Goal: Check status: Check status

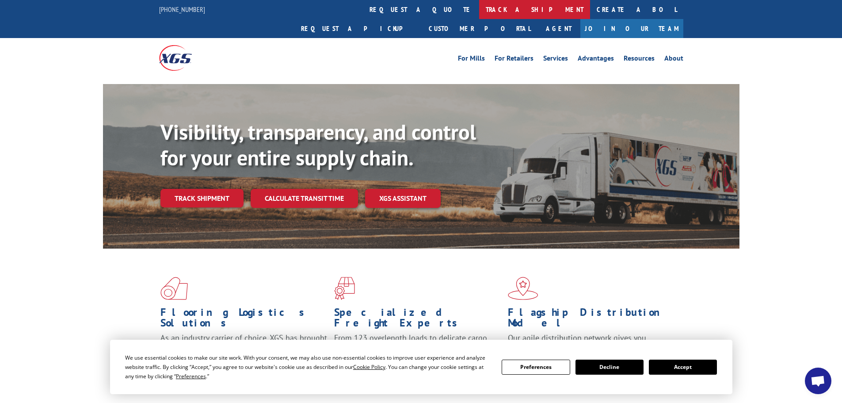
click at [479, 11] on link "track a shipment" at bounding box center [534, 9] width 111 height 19
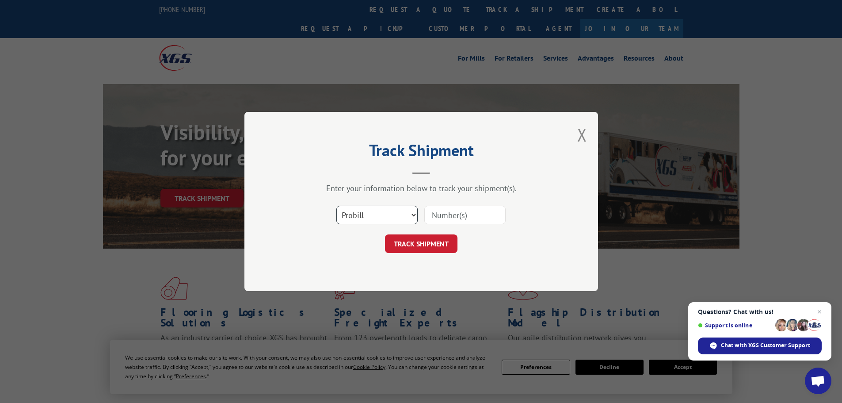
click at [398, 210] on select "Select category... Probill BOL PO" at bounding box center [376, 214] width 81 height 19
select select "po"
click at [336, 205] on select "Select category... Probill BOL PO" at bounding box center [376, 214] width 81 height 19
click at [460, 218] on input at bounding box center [464, 214] width 81 height 19
paste input "04514296"
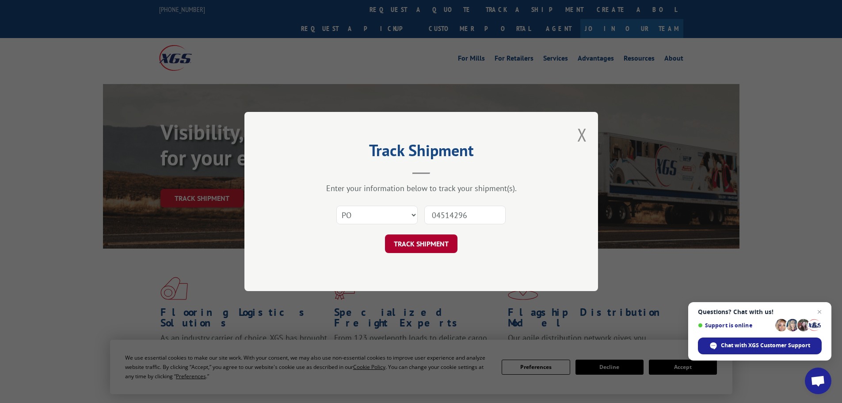
type input "04514296"
click at [438, 243] on button "TRACK SHIPMENT" at bounding box center [421, 243] width 72 height 19
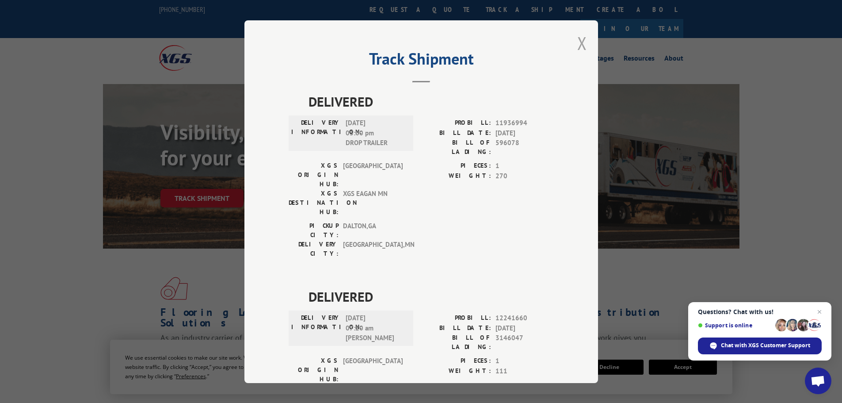
click at [581, 44] on button "Close modal" at bounding box center [582, 42] width 10 height 23
